Goal: Find specific page/section: Find specific page/section

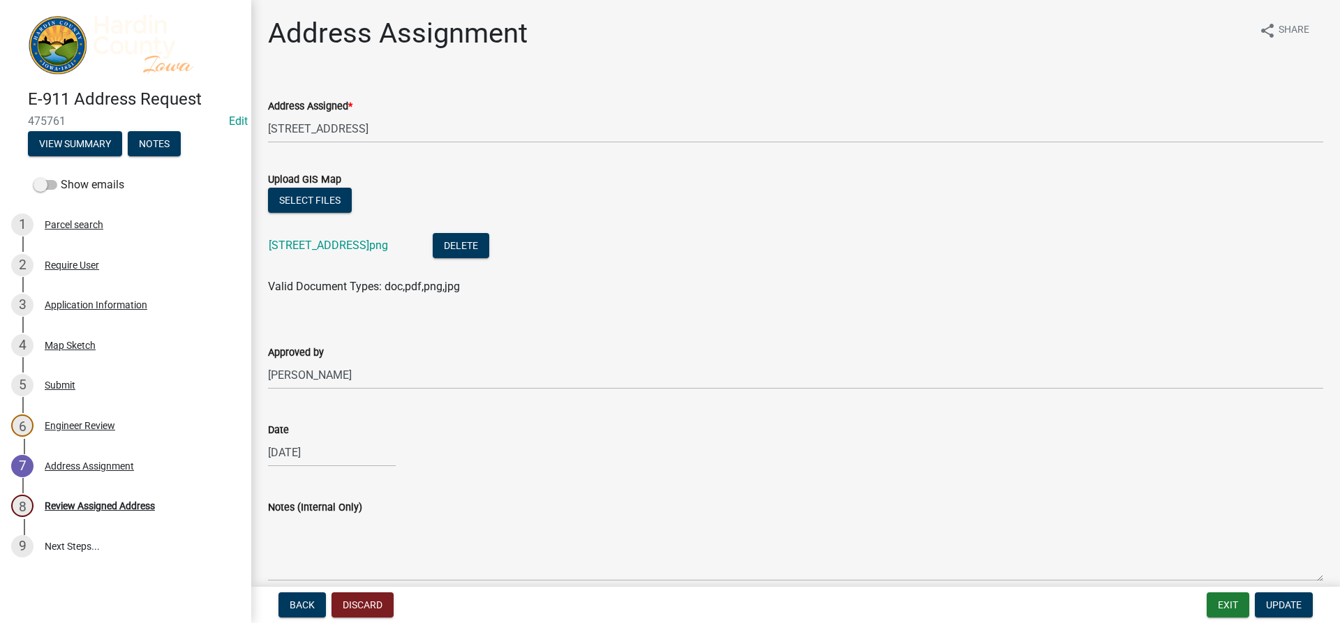
select select "3d11d555-068a-4958-9b0f-de26907a338c"
click at [1227, 611] on button "Exit" at bounding box center [1228, 605] width 43 height 25
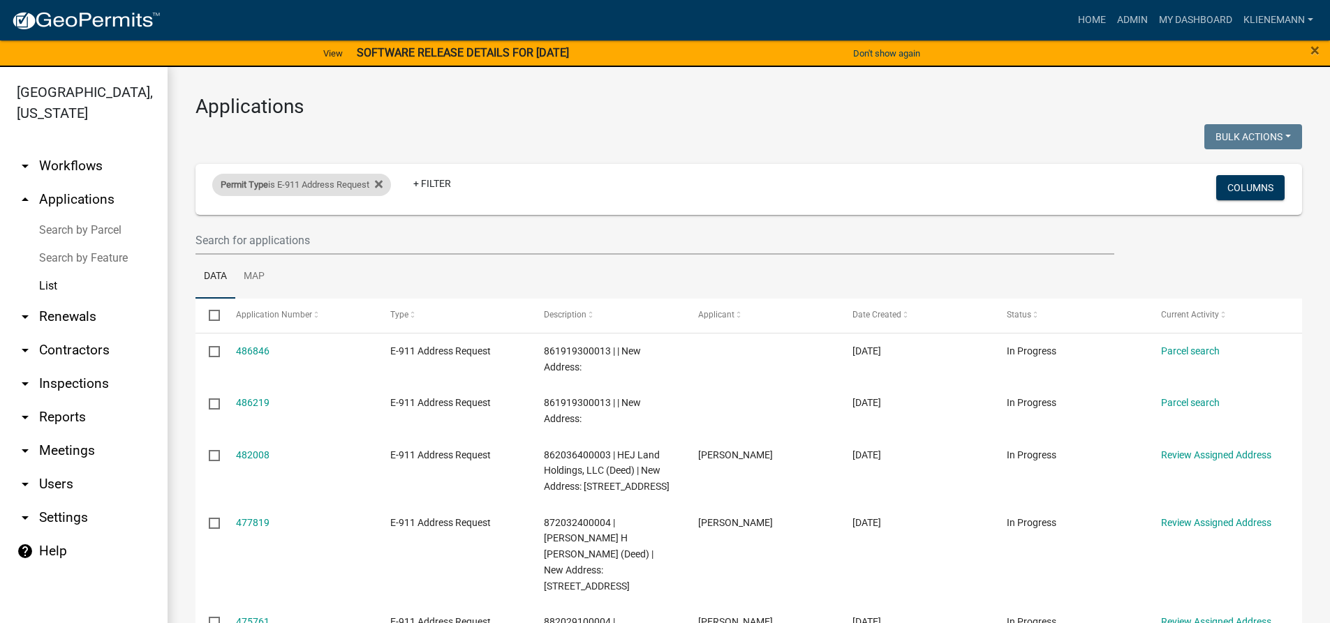
drag, startPoint x: 391, startPoint y: 182, endPoint x: 363, endPoint y: 186, distance: 28.2
click at [391, 182] on div "Permit Type is E-911 Address Request" at bounding box center [301, 185] width 179 height 22
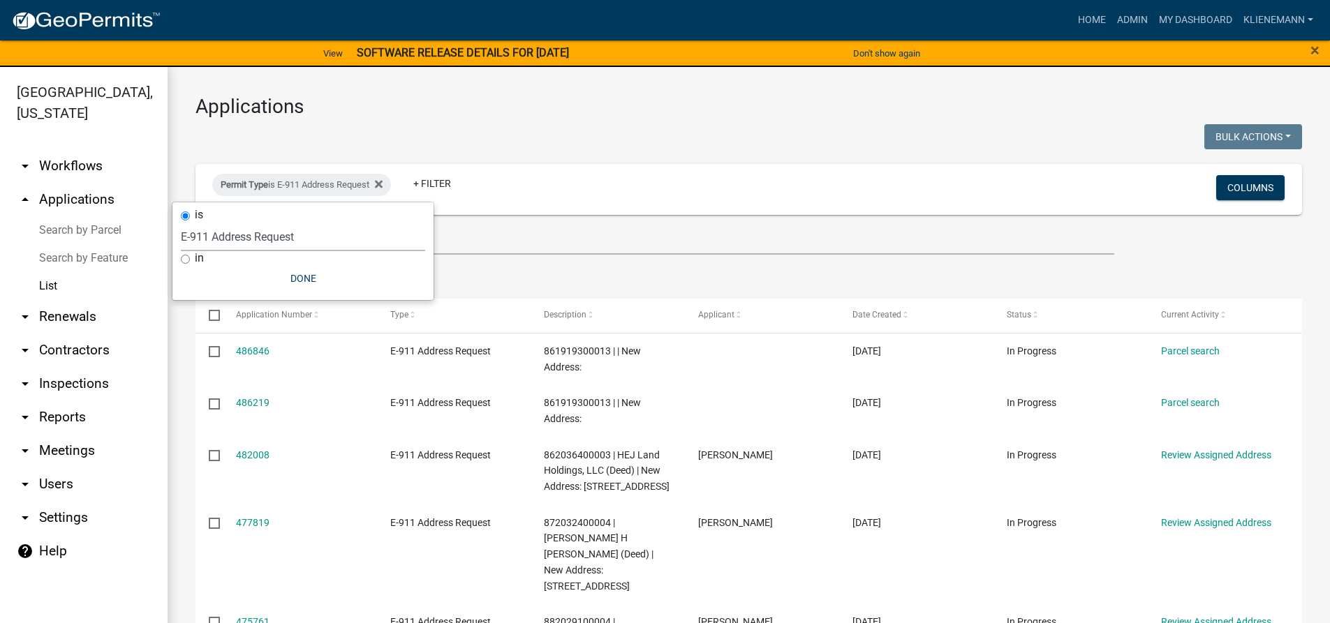
click at [312, 244] on select "Select an option Building Permit City Address Assigned Form Conditional/Special…" at bounding box center [303, 237] width 244 height 29
select select "cefe8216-929f-4f8b-8ef9-f9c364cd00c5"
click at [181, 223] on select "Select an option Building Permit City Address Assigned Form Conditional/Special…" at bounding box center [303, 237] width 244 height 29
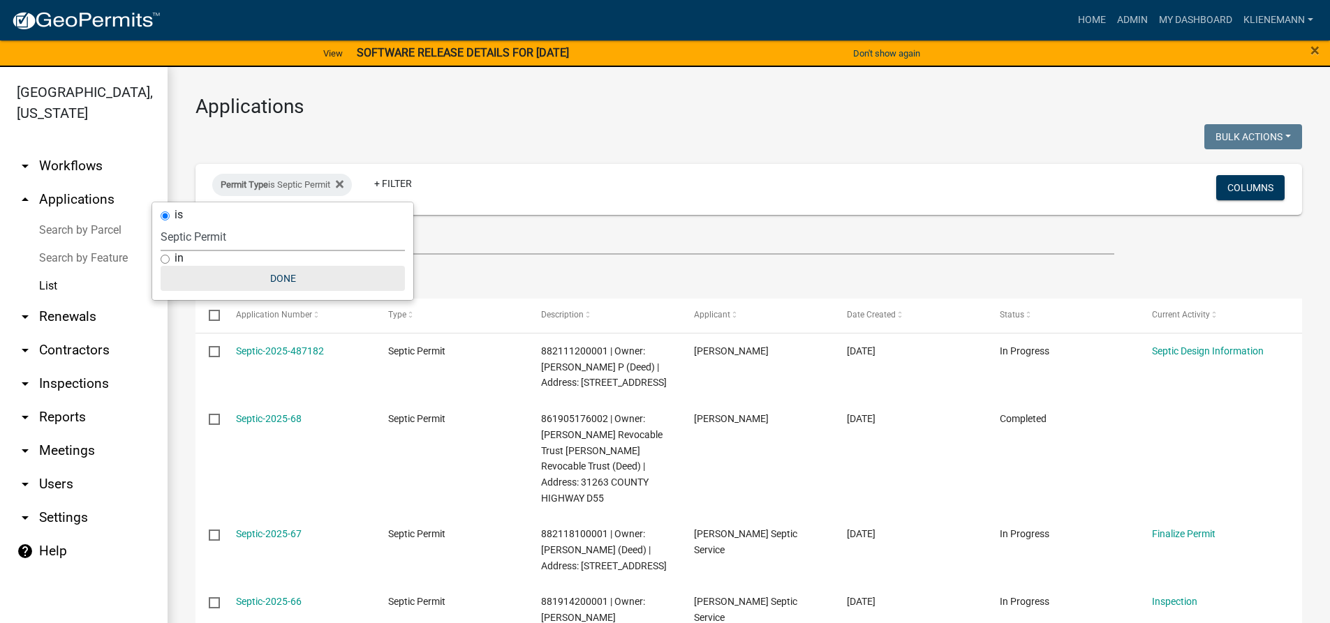
click at [276, 277] on button "Done" at bounding box center [283, 278] width 244 height 25
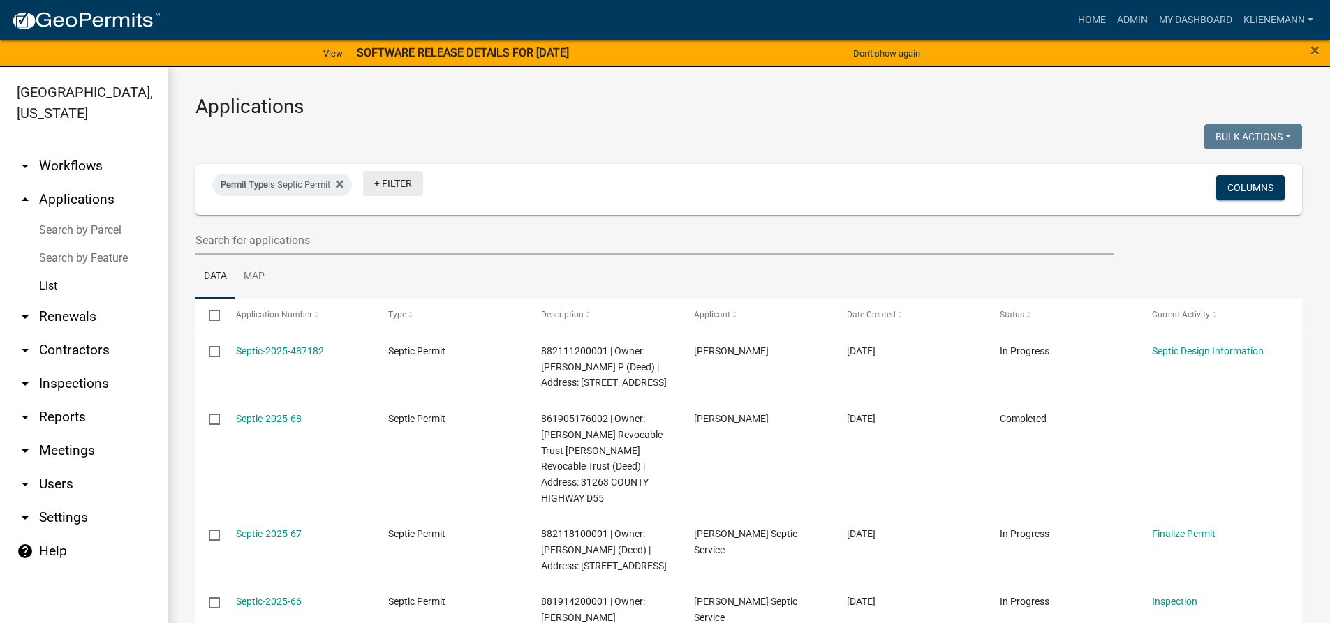
click at [394, 191] on link "+ Filter" at bounding box center [393, 183] width 60 height 25
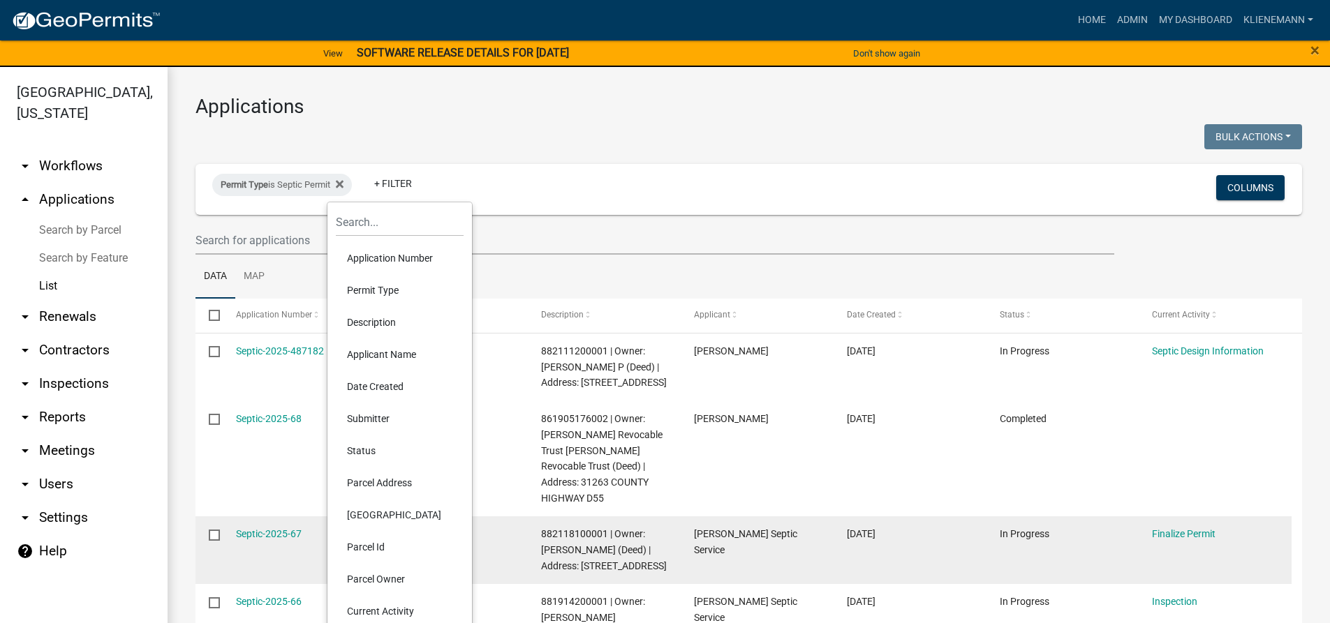
click at [393, 575] on li "Parcel Owner" at bounding box center [400, 579] width 128 height 32
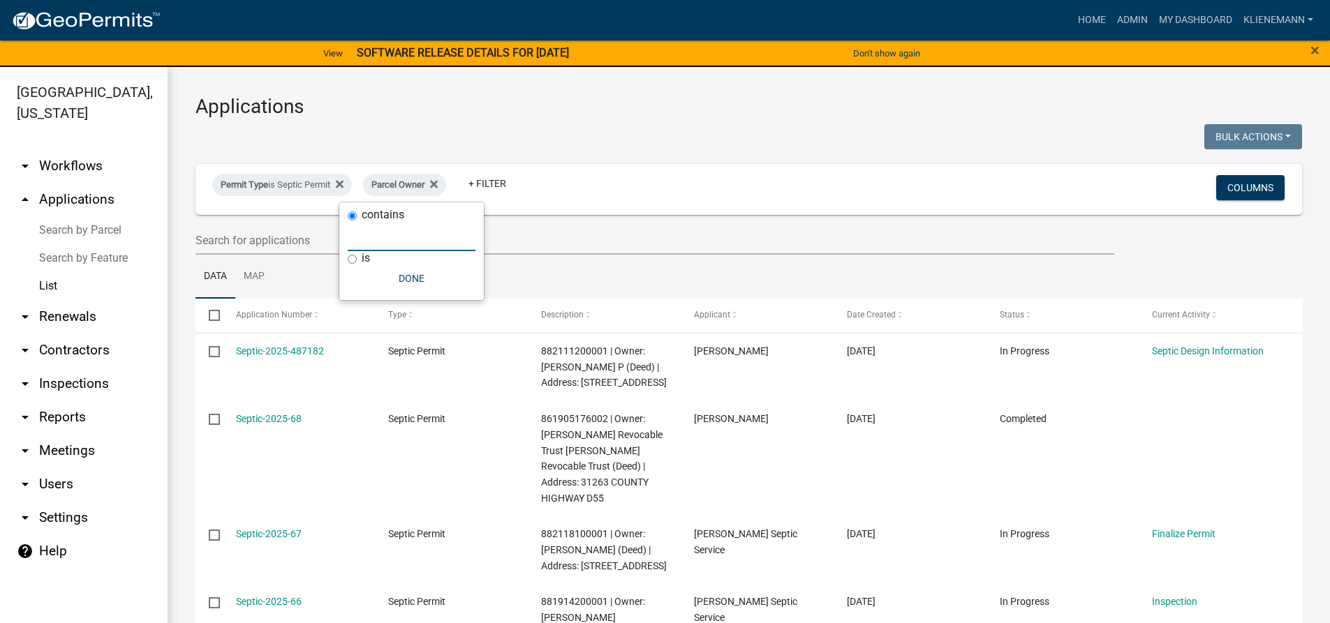
click at [386, 231] on input "text" at bounding box center [412, 237] width 128 height 29
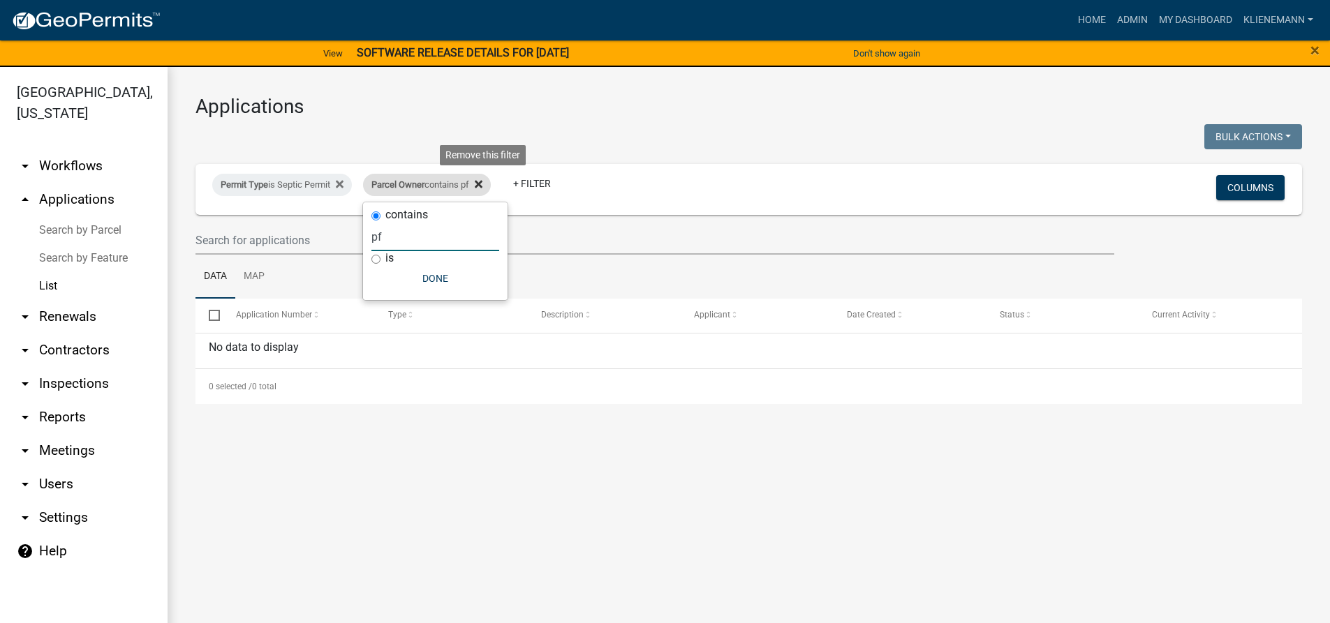
type input "pf"
click at [481, 183] on fa-icon at bounding box center [475, 185] width 13 height 22
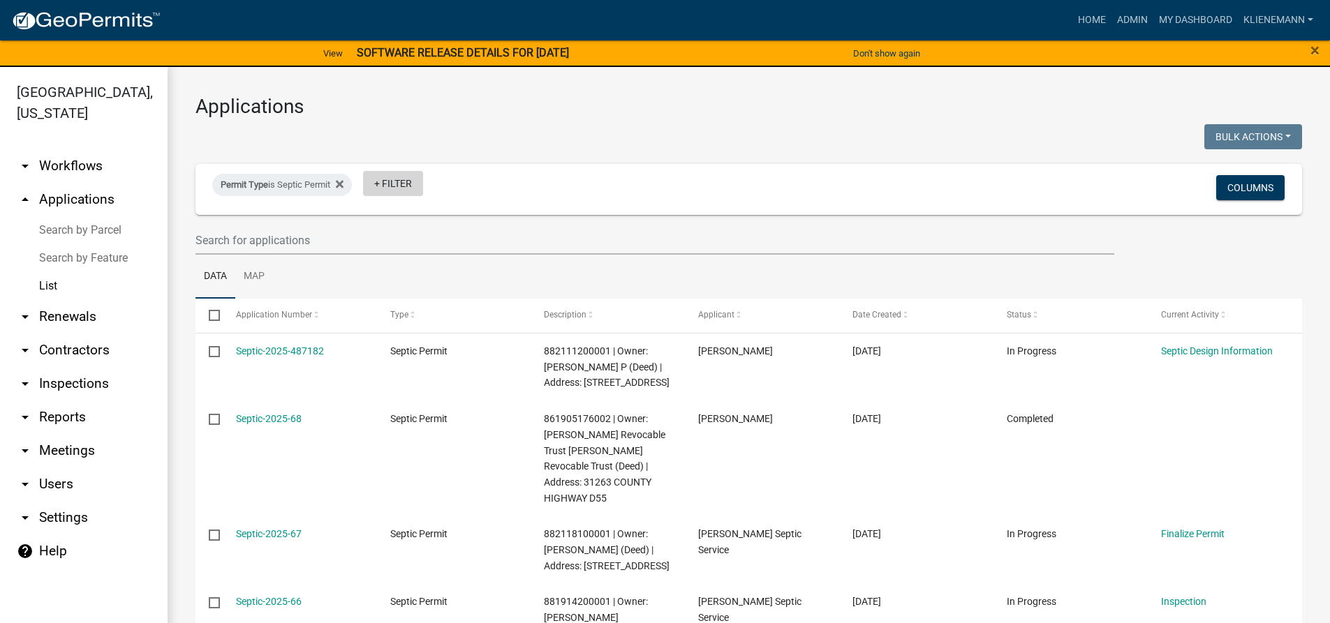
click at [401, 181] on link "+ Filter" at bounding box center [393, 183] width 60 height 25
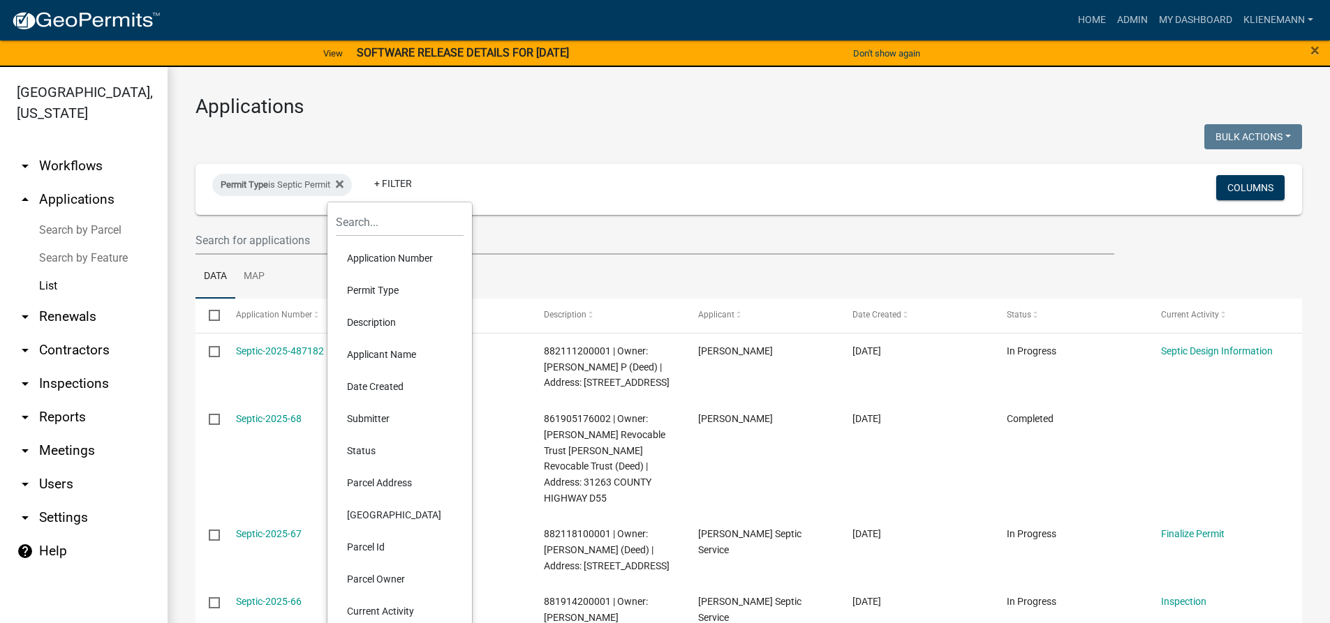
click at [410, 481] on li "Parcel Address" at bounding box center [400, 483] width 128 height 32
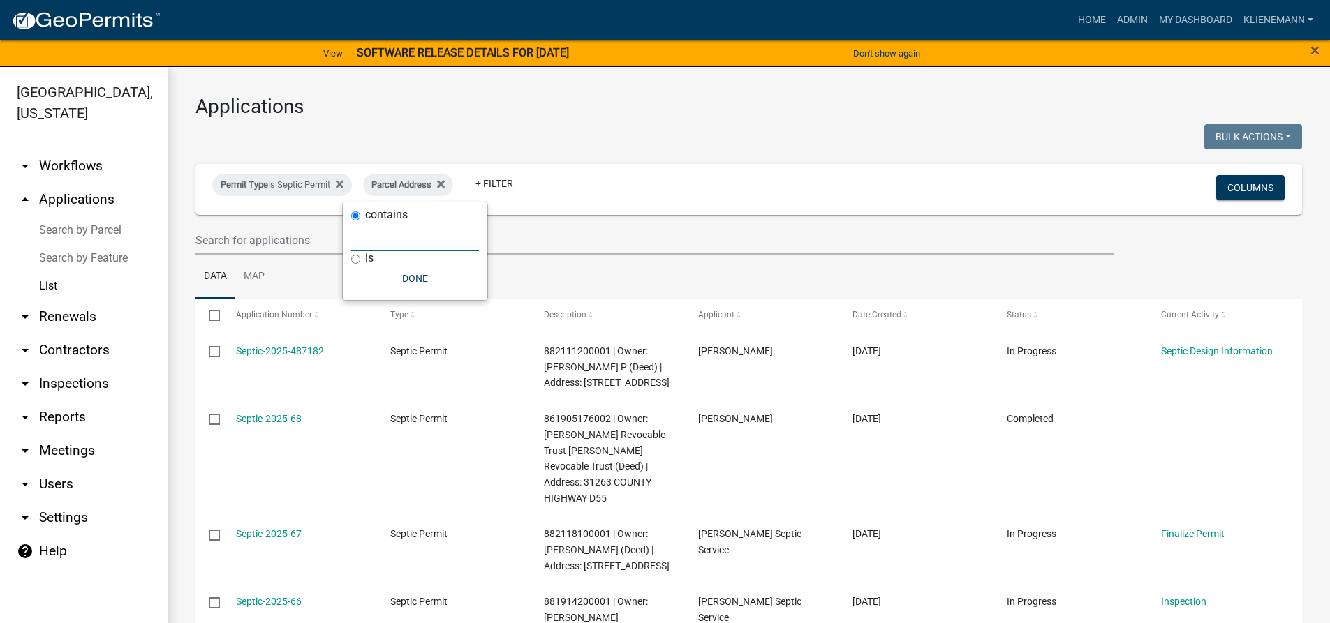
click at [426, 243] on input "text" at bounding box center [415, 237] width 128 height 29
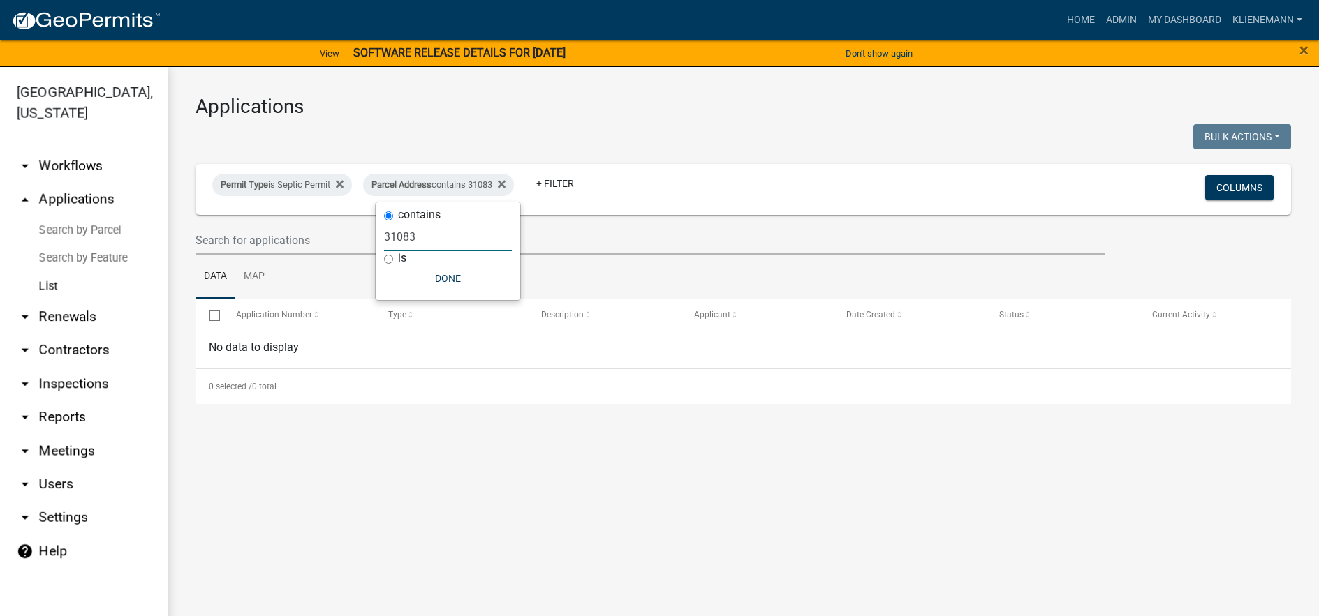
type input "31083"
drag, startPoint x: 431, startPoint y: 244, endPoint x: 373, endPoint y: 244, distance: 58.7
click at [373, 244] on body "Internet Explorer does NOT work with GeoPermits. Get a new browser for more sec…" at bounding box center [659, 308] width 1319 height 616
click at [505, 190] on fa-icon at bounding box center [498, 185] width 13 height 22
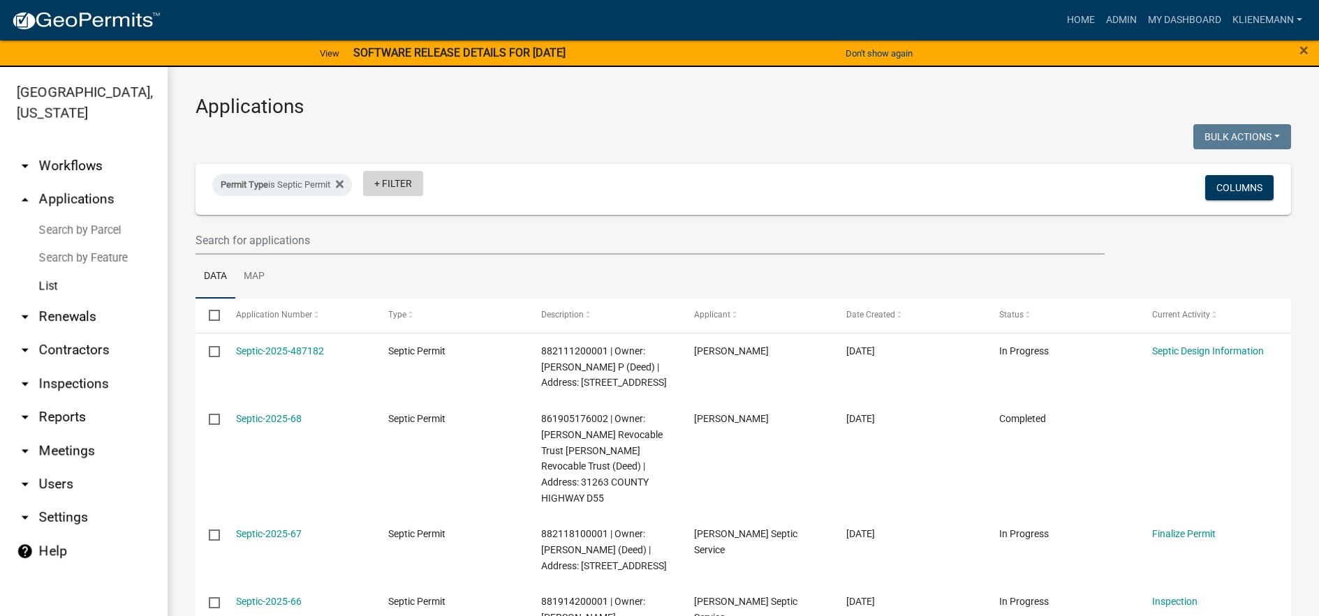
click at [410, 186] on link "+ Filter" at bounding box center [393, 183] width 60 height 25
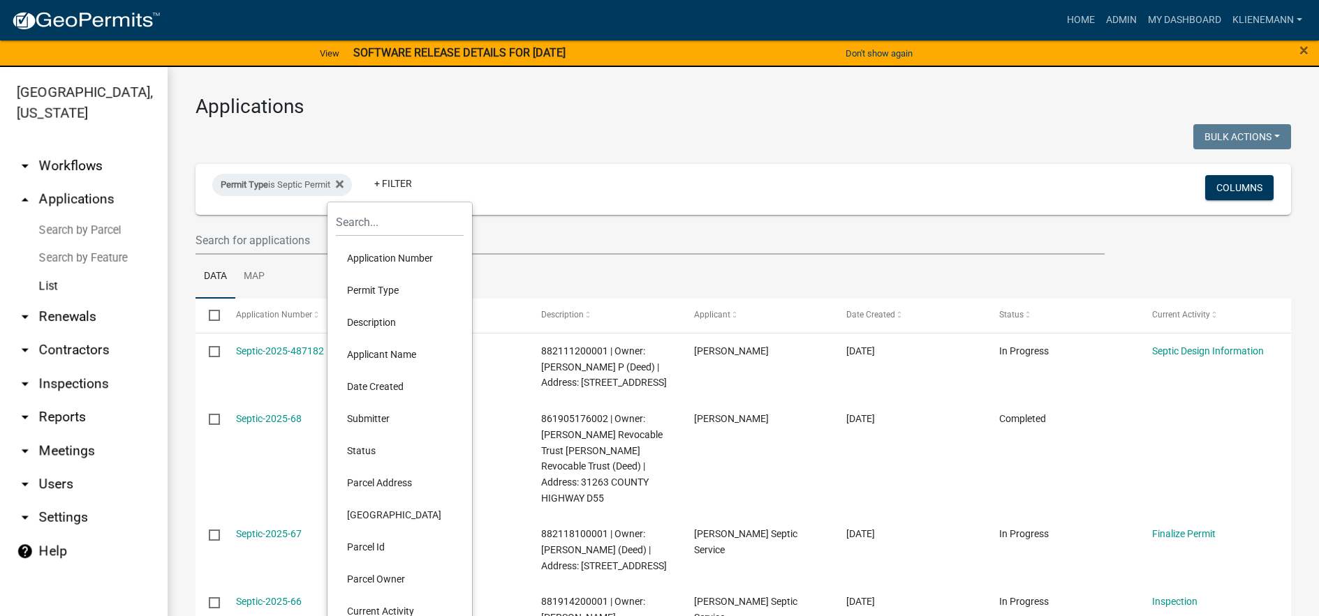
scroll to position [70, 0]
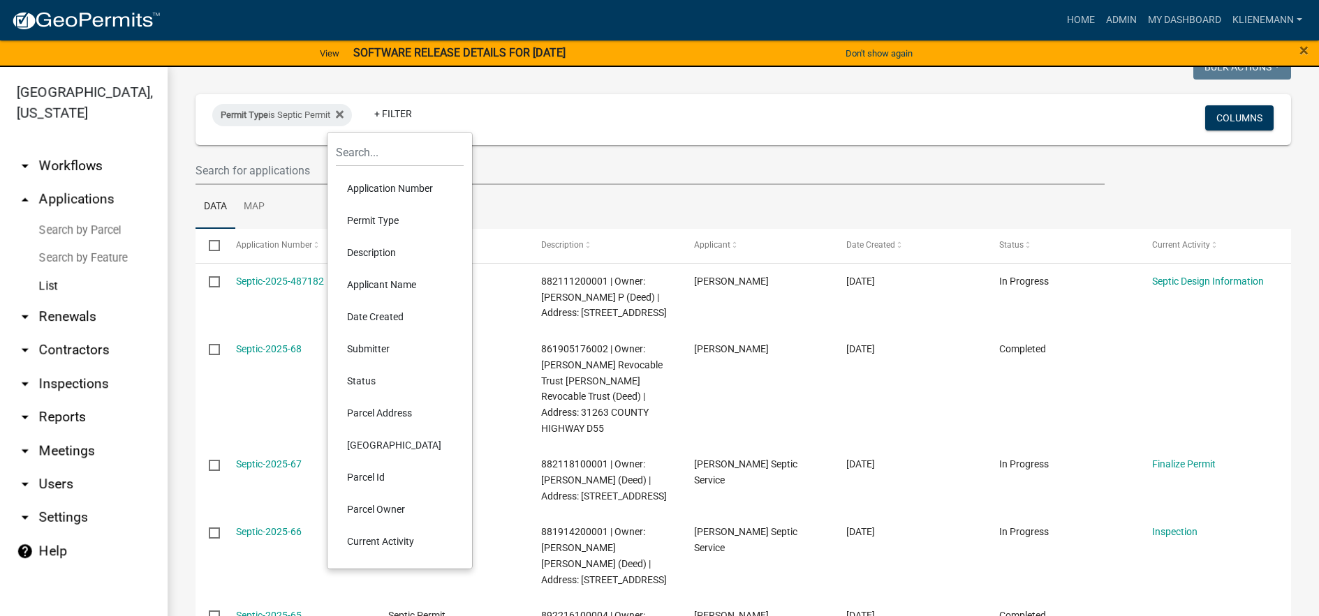
click at [398, 442] on li "[GEOGRAPHIC_DATA]" at bounding box center [400, 445] width 128 height 32
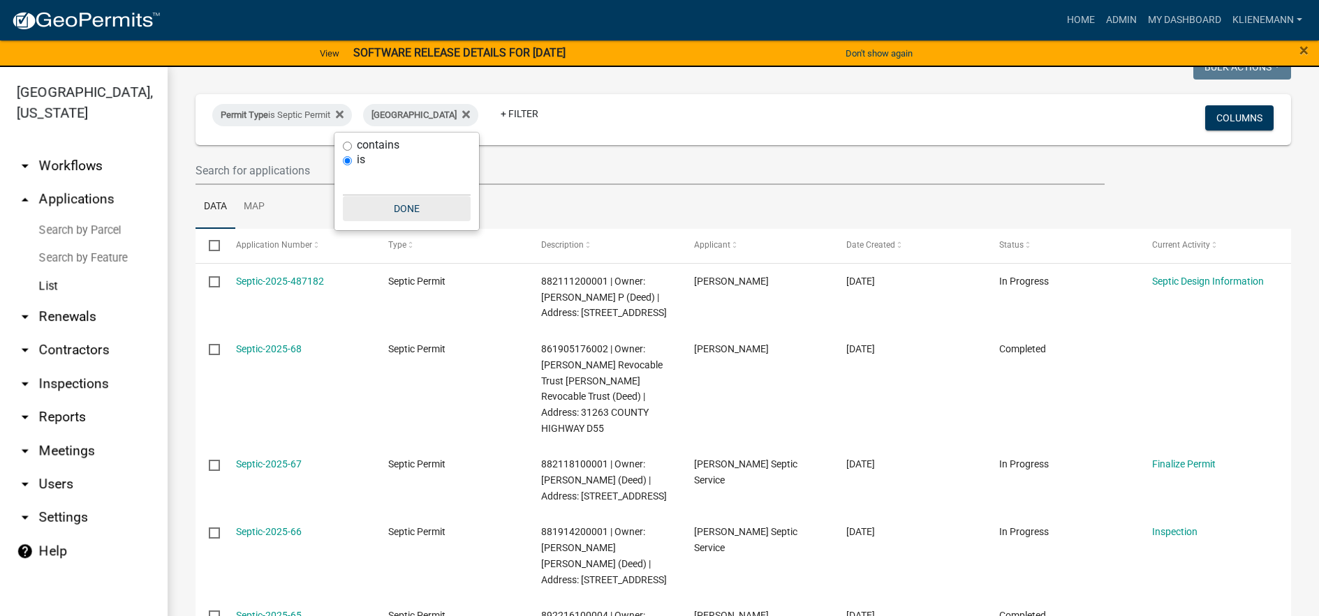
click at [414, 198] on button "Done" at bounding box center [407, 208] width 128 height 25
click at [407, 121] on div "[GEOGRAPHIC_DATA]" at bounding box center [420, 115] width 115 height 22
click at [406, 182] on input "text" at bounding box center [407, 182] width 128 height 29
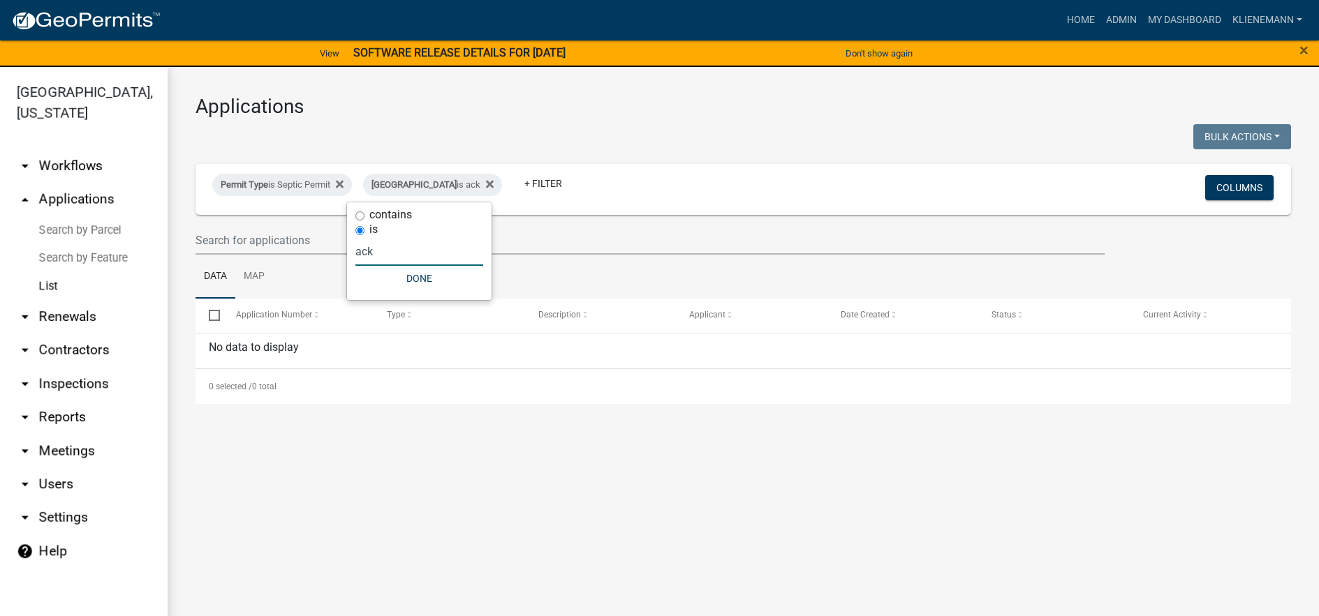
scroll to position [0, 0]
type input "[PERSON_NAME]"
